Goal: Information Seeking & Learning: Learn about a topic

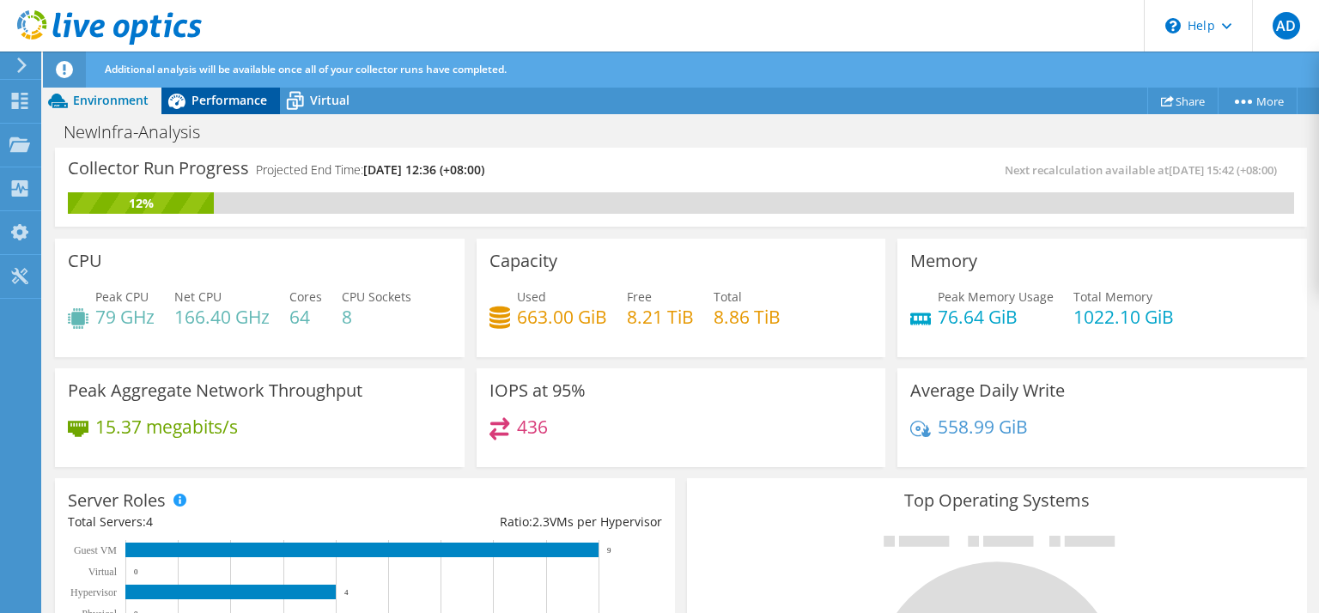
click at [229, 104] on span "Performance" at bounding box center [229, 100] width 76 height 16
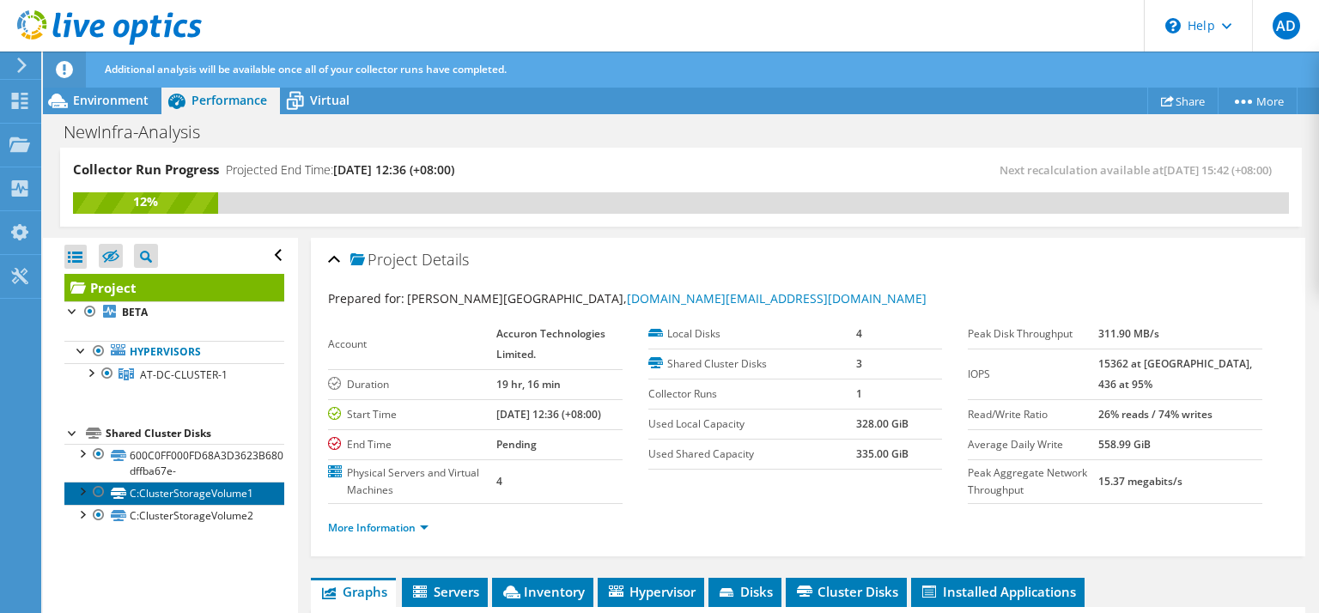
click at [204, 491] on link "C:ClusterStorageVolume1" at bounding box center [174, 493] width 220 height 22
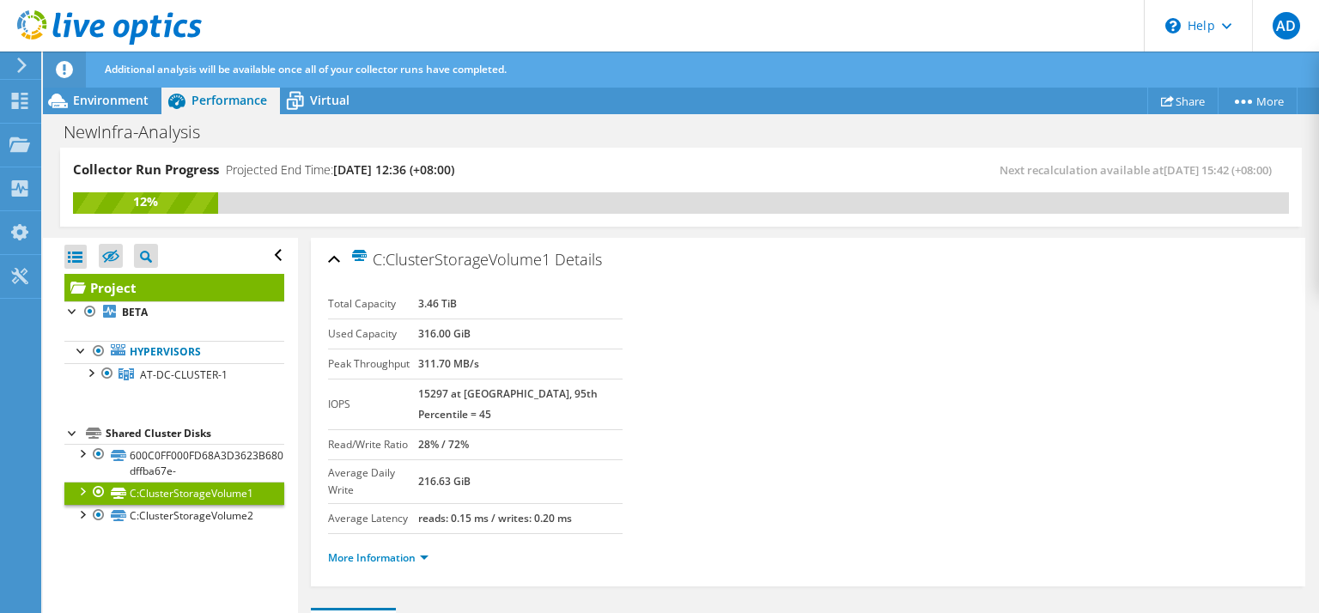
scroll to position [41, 0]
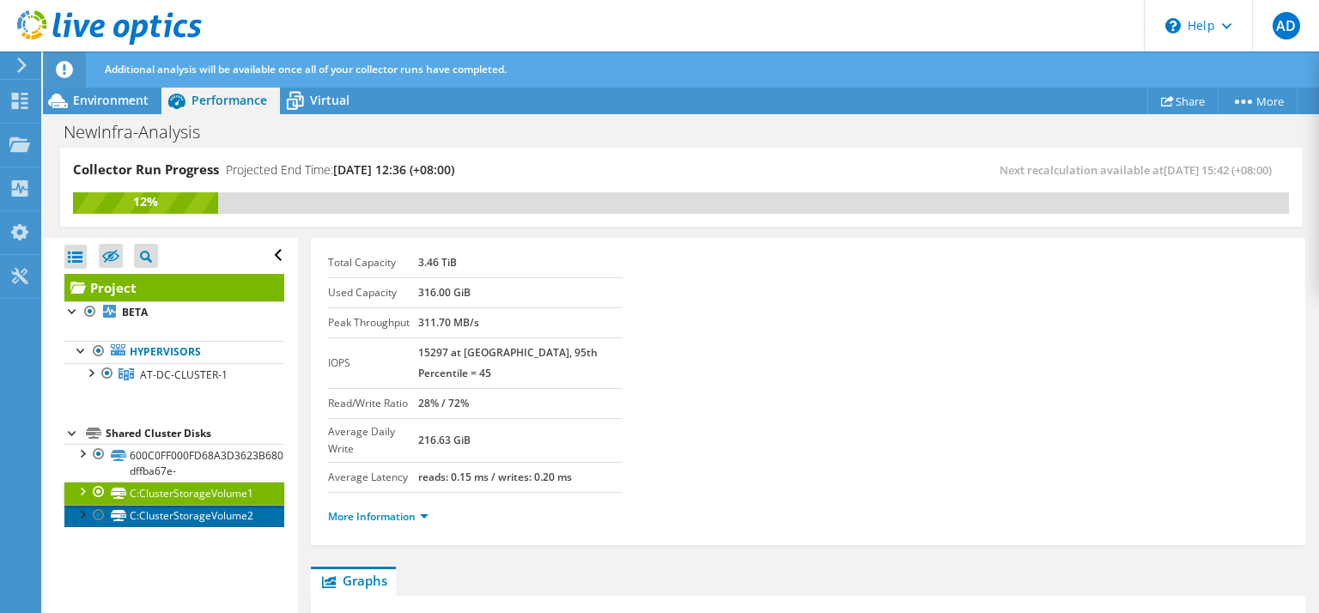
click at [204, 519] on link "C:ClusterStorageVolume2" at bounding box center [174, 516] width 220 height 22
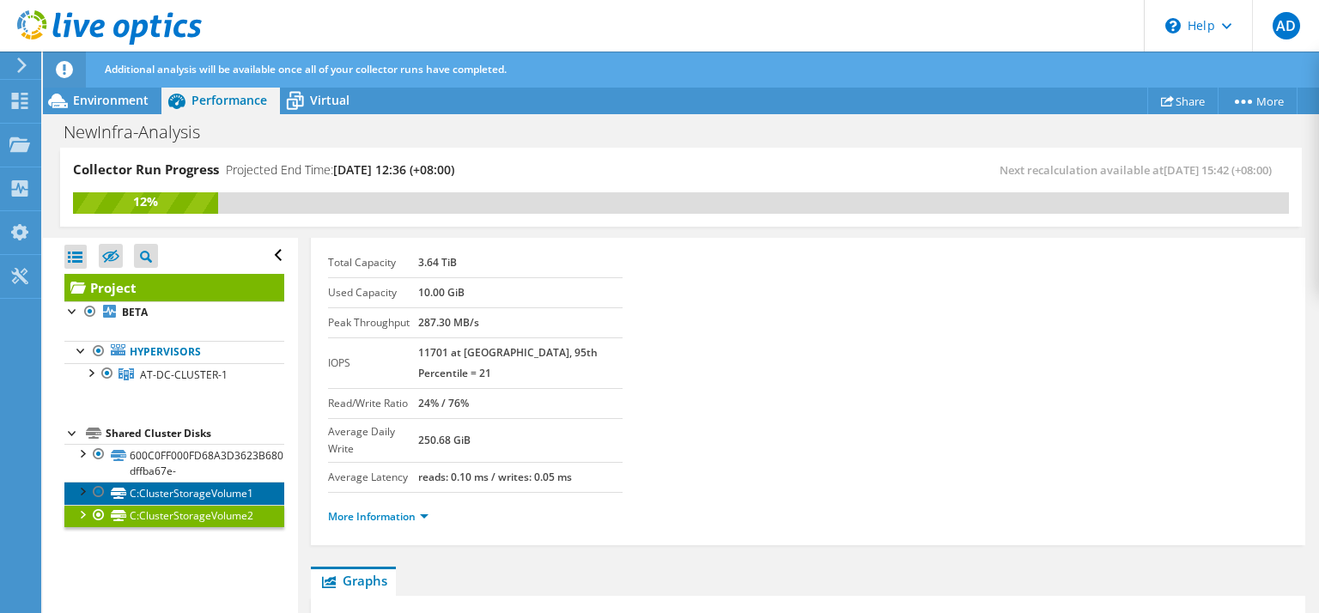
click at [194, 500] on link "C:ClusterStorageVolume1" at bounding box center [174, 493] width 220 height 22
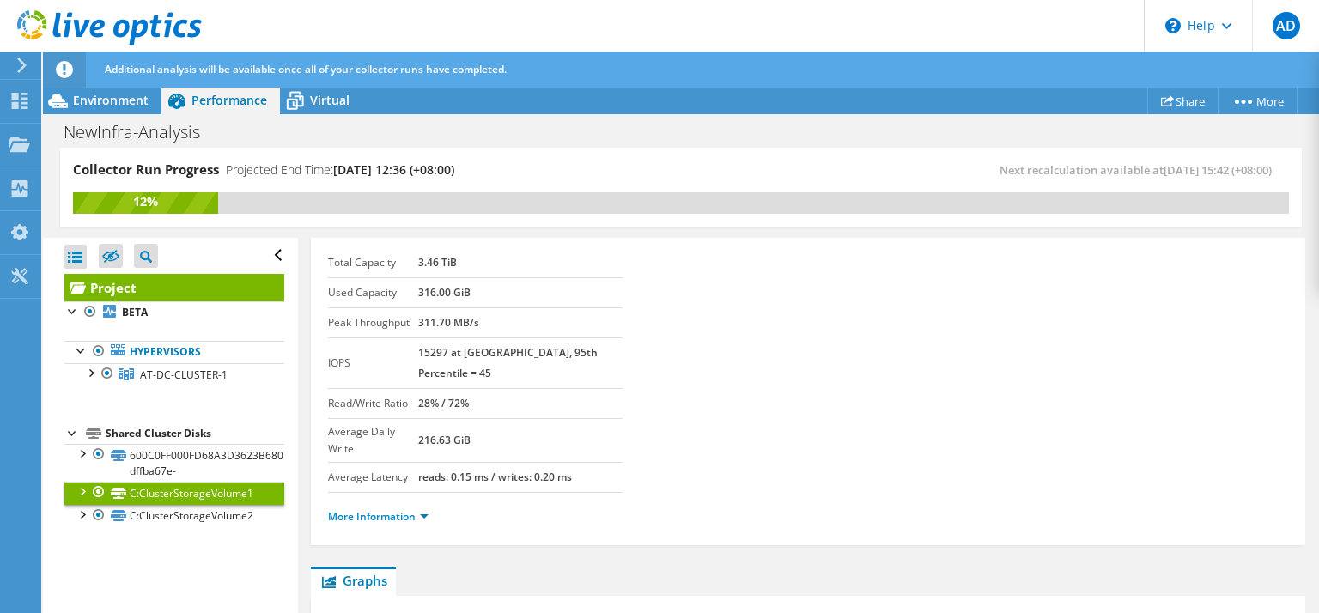
click at [82, 493] on div at bounding box center [81, 490] width 17 height 17
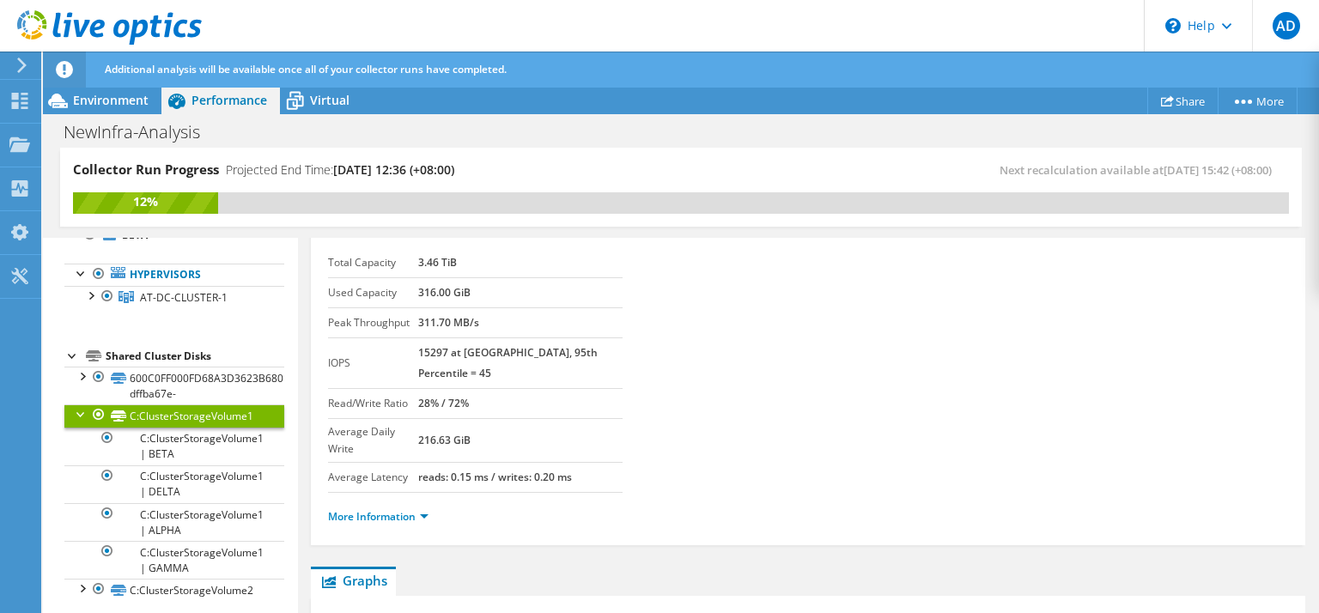
scroll to position [82, 0]
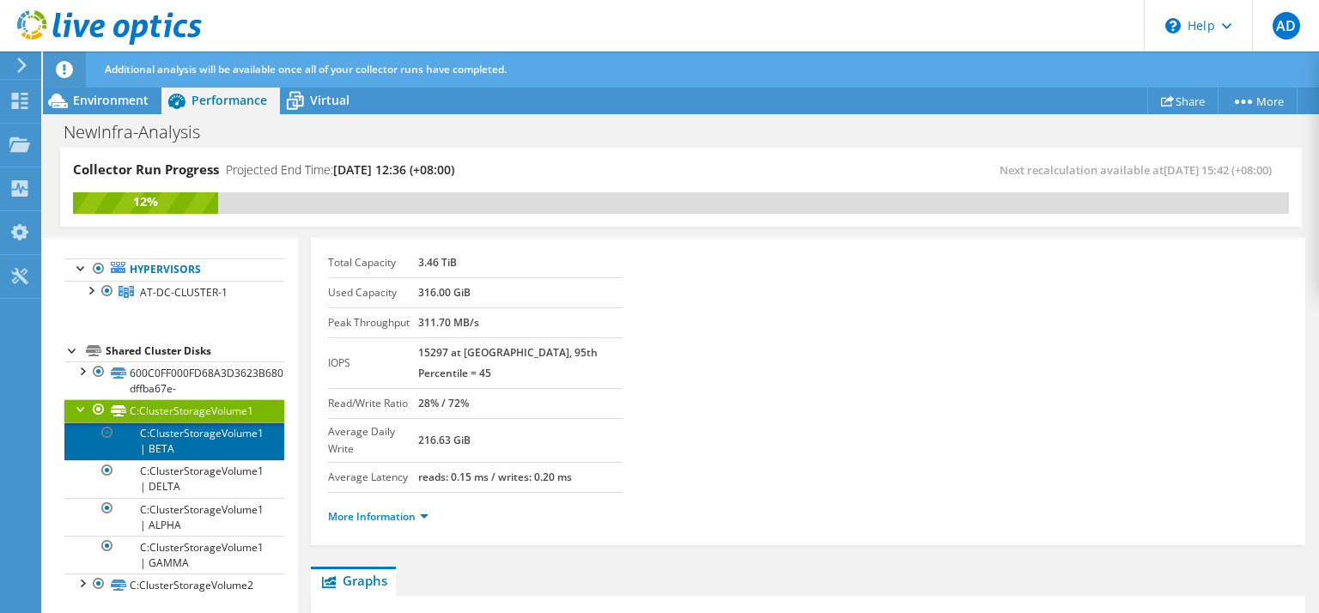
click at [191, 445] on link "C:ClusterStorageVolume1 | BETA" at bounding box center [174, 441] width 220 height 38
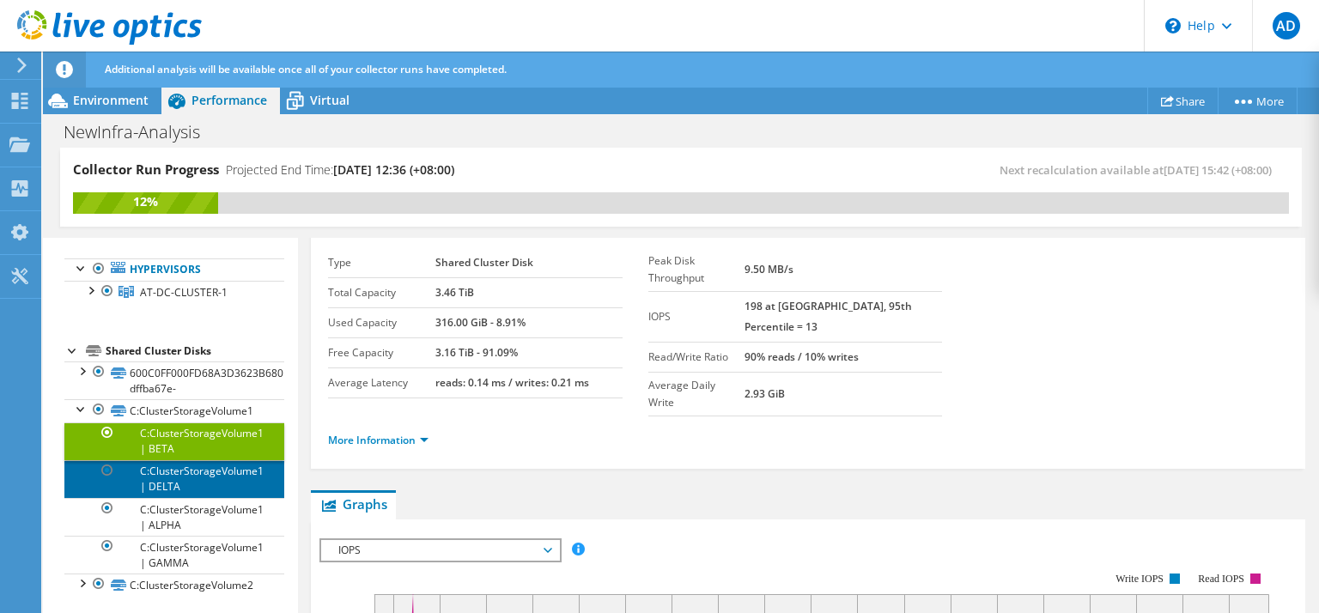
click at [191, 483] on link "C:ClusterStorageVolume1 | DELTA" at bounding box center [174, 479] width 220 height 38
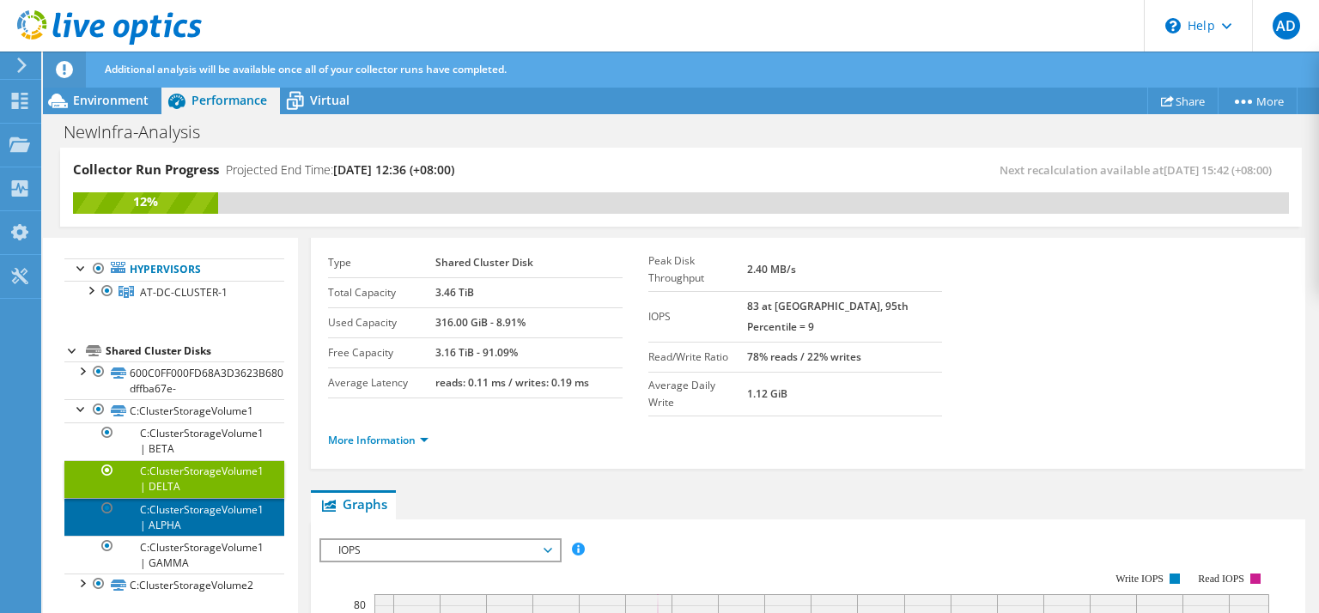
click at [193, 511] on link "C:ClusterStorageVolume1 | ALPHA" at bounding box center [174, 517] width 220 height 38
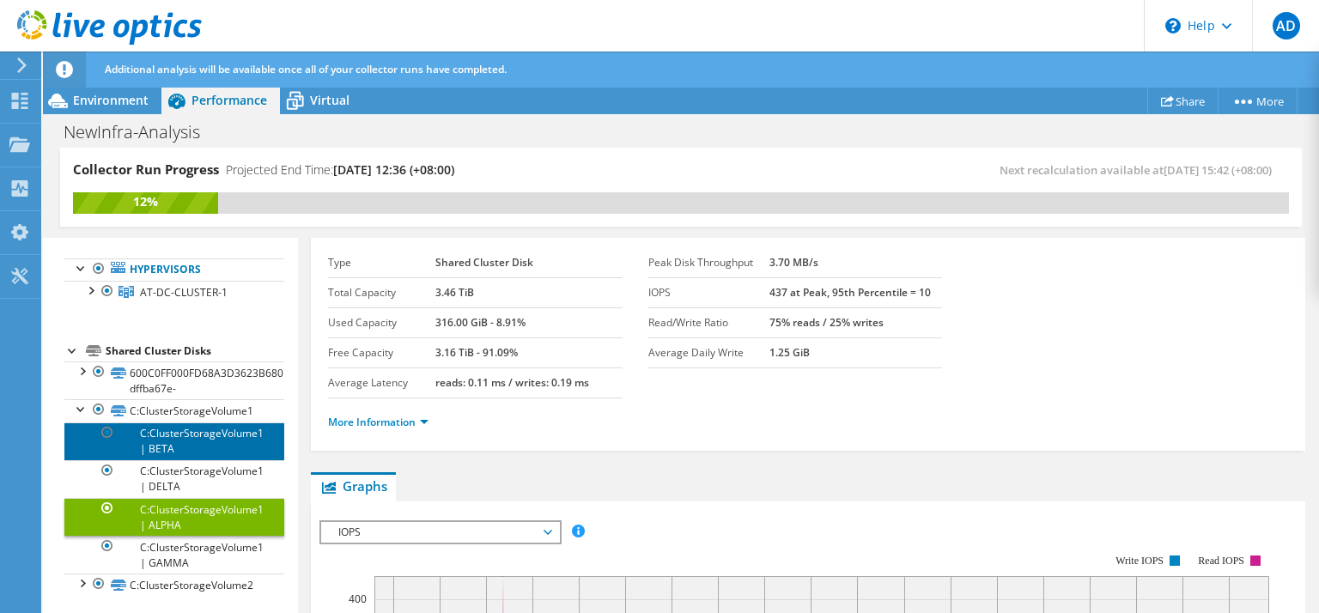
click at [187, 435] on link "C:ClusterStorageVolume1 | BETA" at bounding box center [174, 441] width 220 height 38
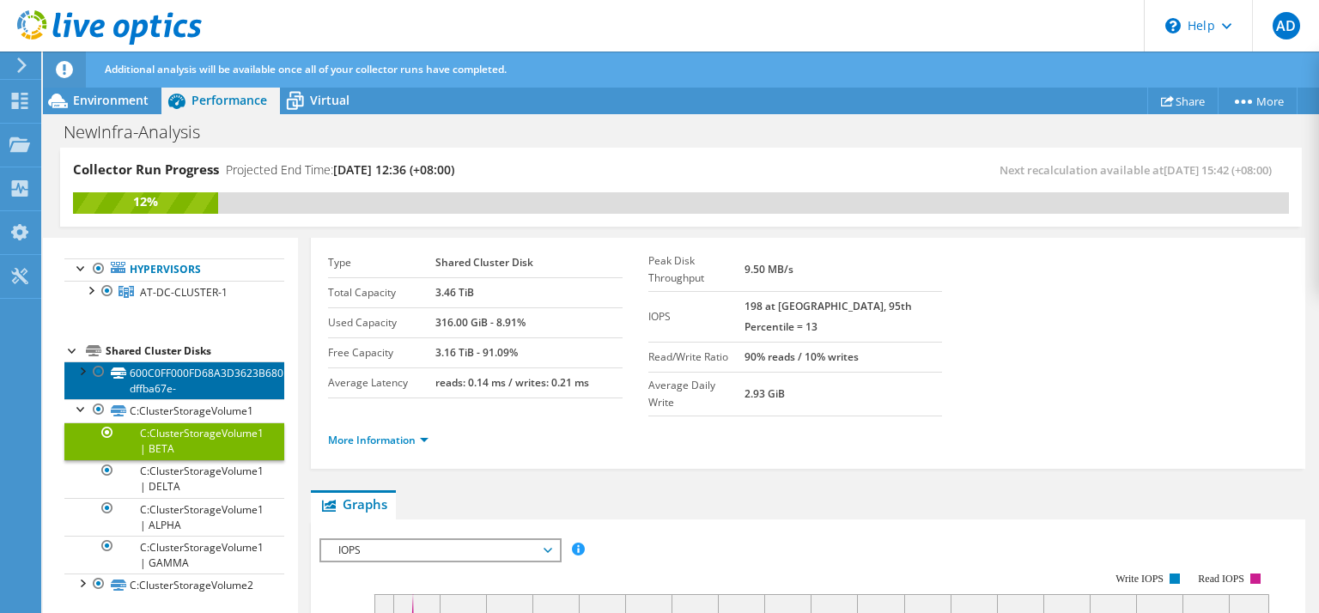
click at [192, 385] on link "600C0FF000FD68A3D3623B6801000000-dffba67e-" at bounding box center [174, 380] width 220 height 38
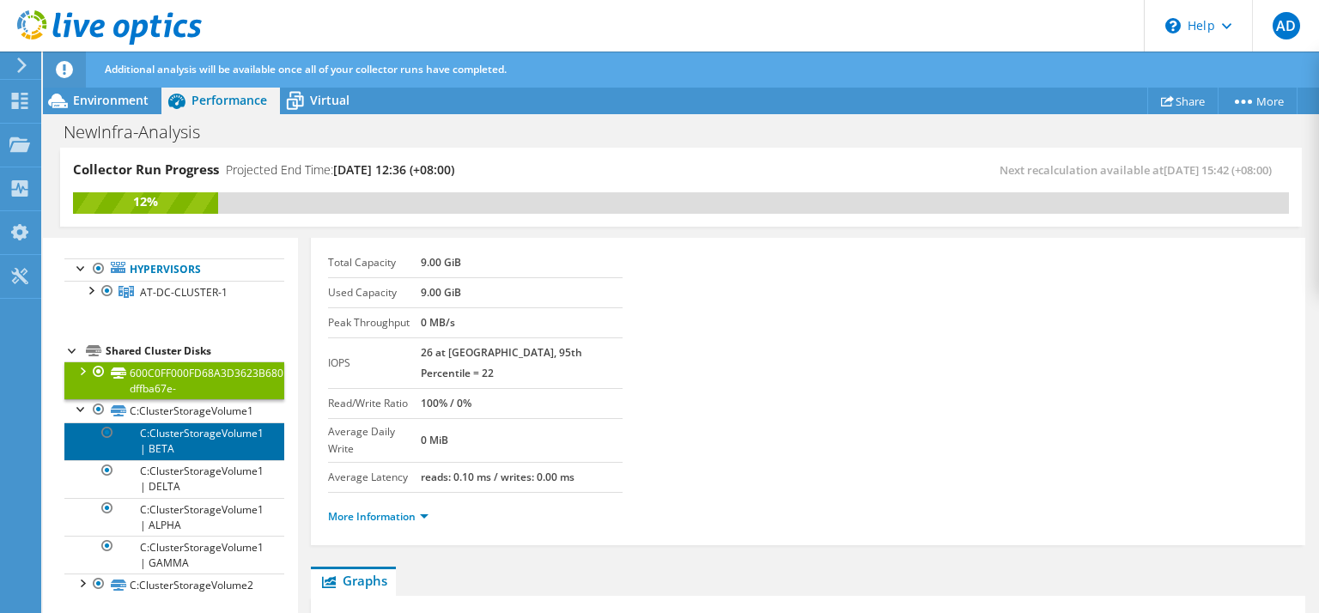
click at [194, 433] on link "C:ClusterStorageVolume1 | BETA" at bounding box center [174, 441] width 220 height 38
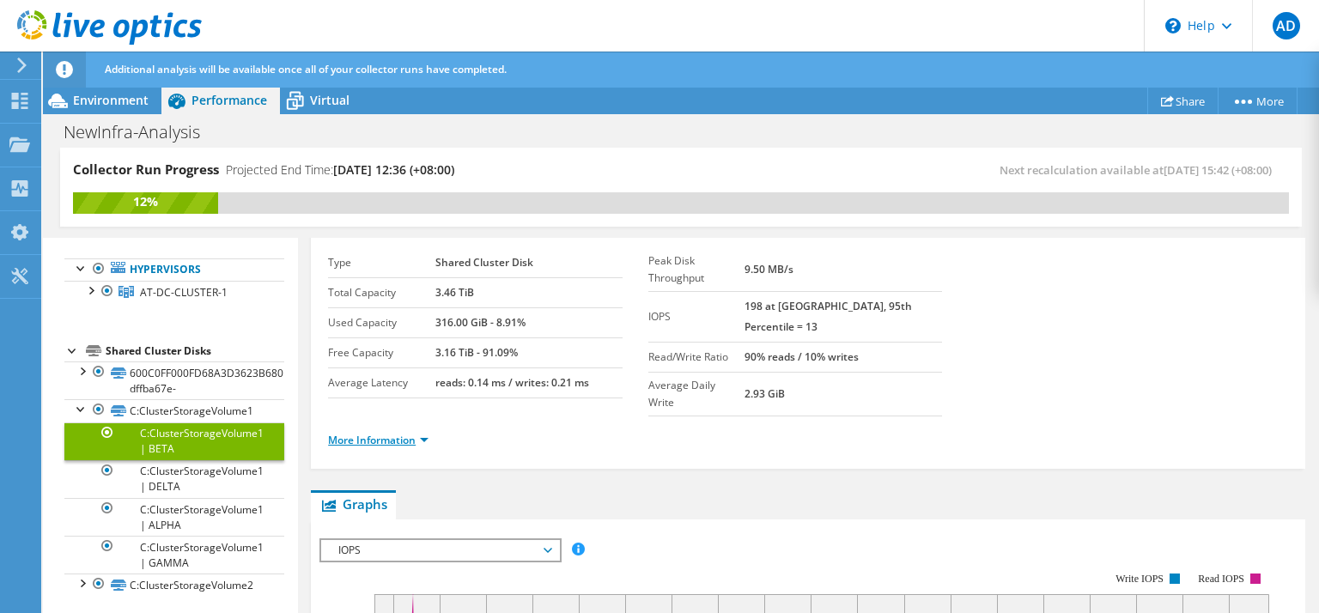
click at [401, 433] on link "More Information" at bounding box center [378, 440] width 100 height 15
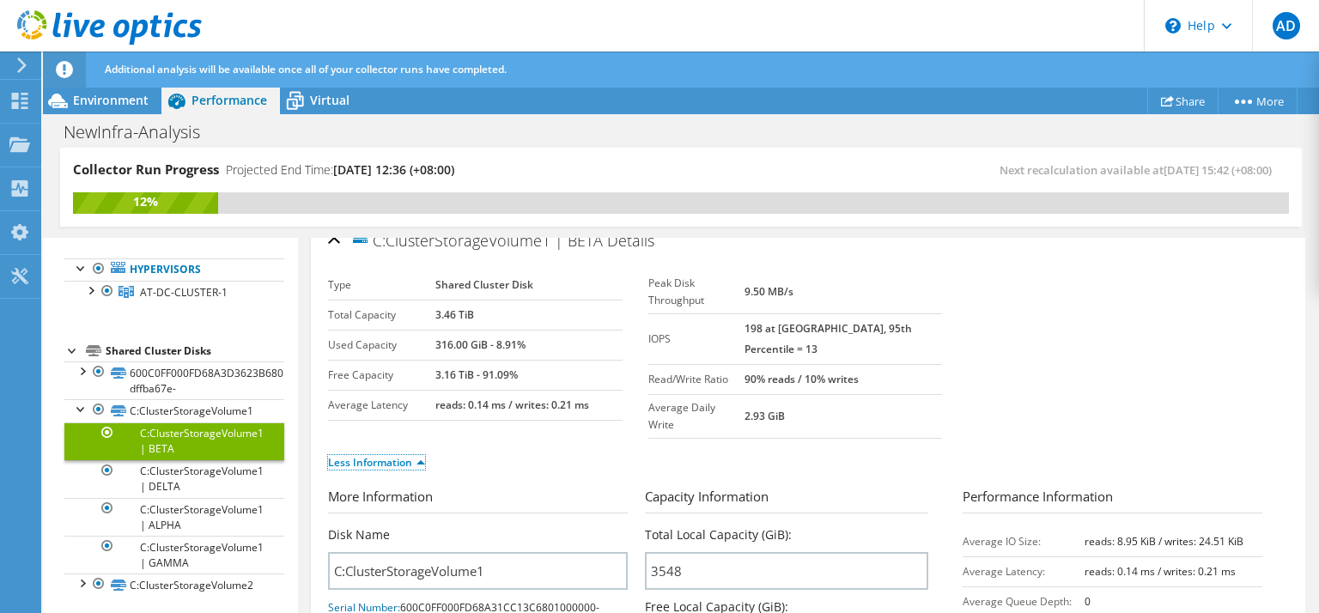
scroll to position [0, 0]
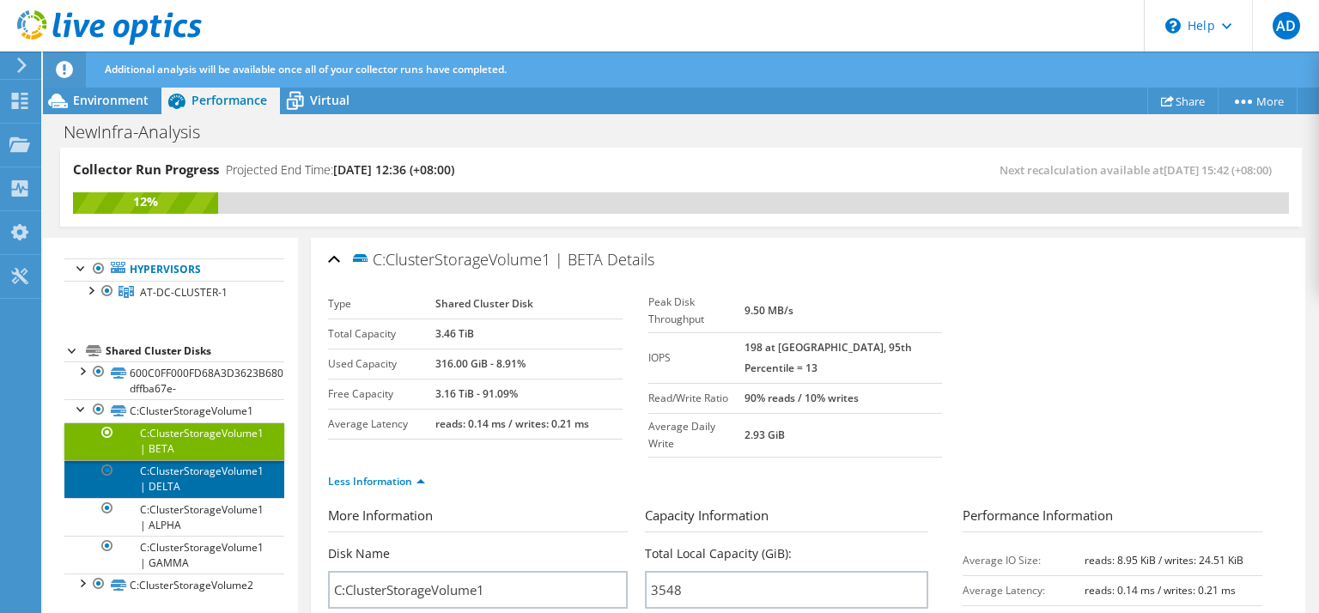
click at [189, 470] on link "C:ClusterStorageVolume1 | DELTA" at bounding box center [174, 479] width 220 height 38
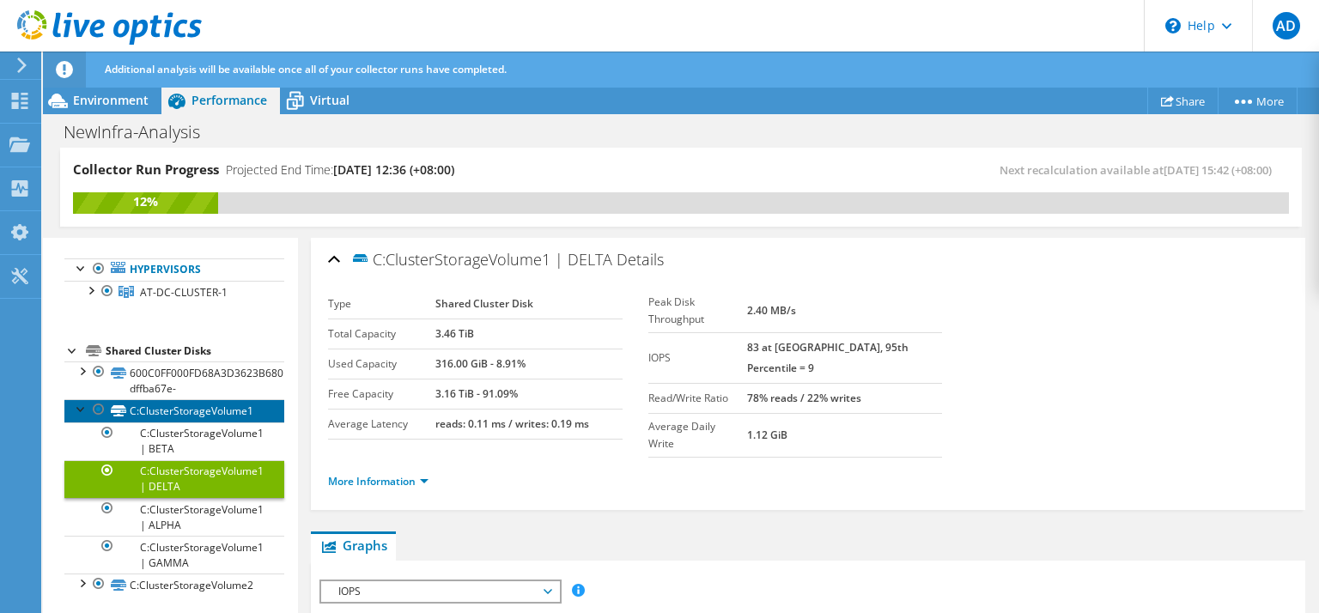
click at [184, 412] on link "C:ClusterStorageVolume1" at bounding box center [174, 410] width 220 height 22
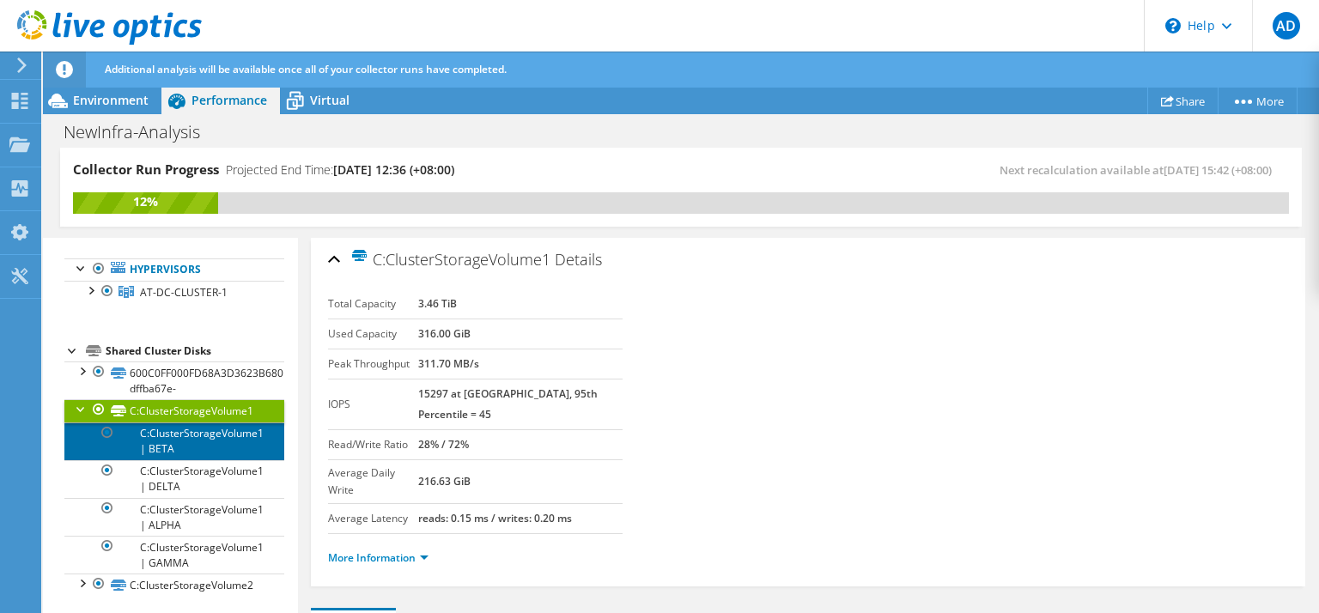
click at [184, 433] on link "C:ClusterStorageVolume1 | BETA" at bounding box center [174, 441] width 220 height 38
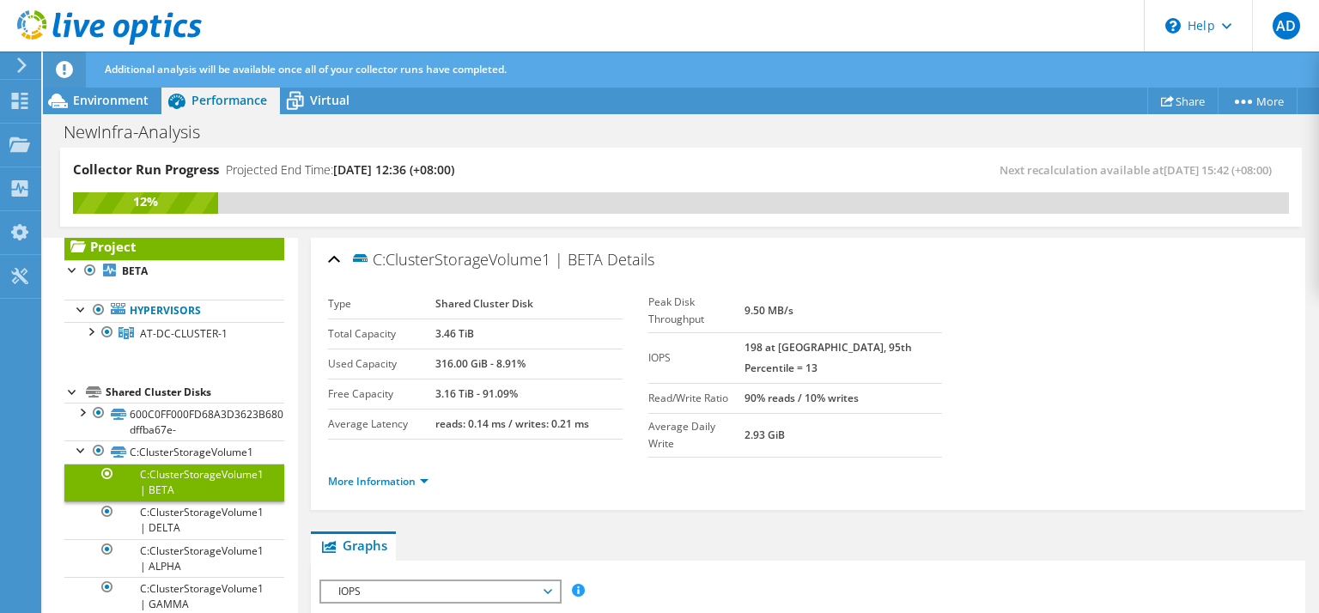
scroll to position [82, 0]
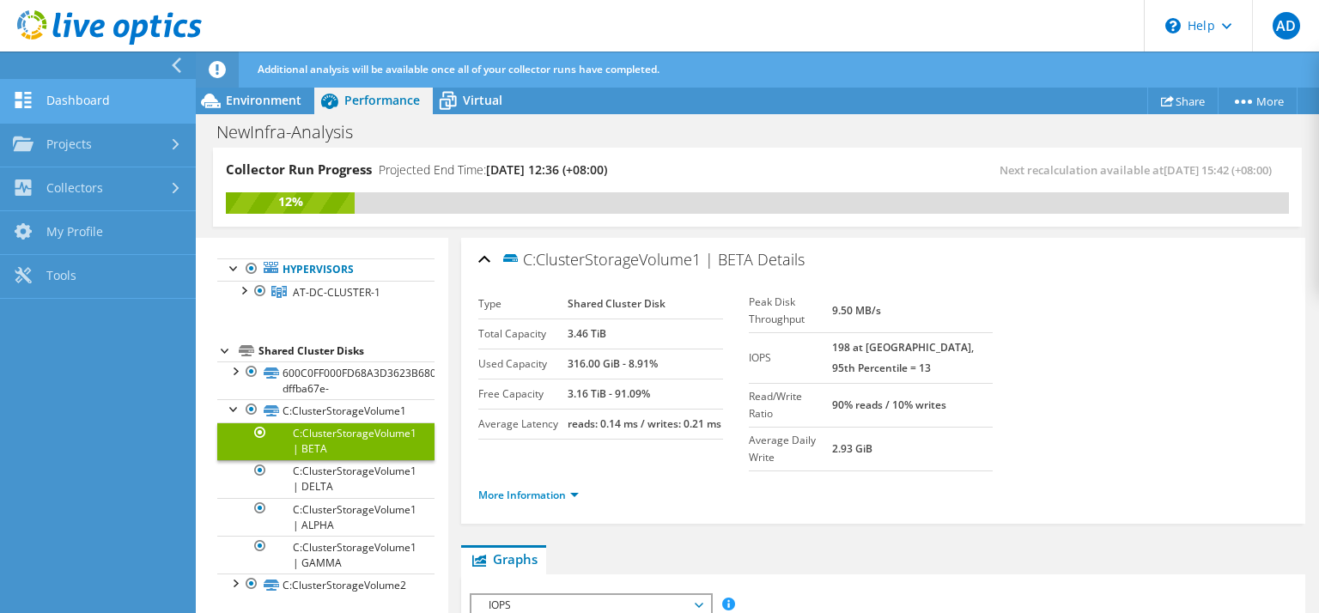
click at [64, 105] on link "Dashboard" at bounding box center [98, 102] width 196 height 44
